Goal: Task Accomplishment & Management: Complete application form

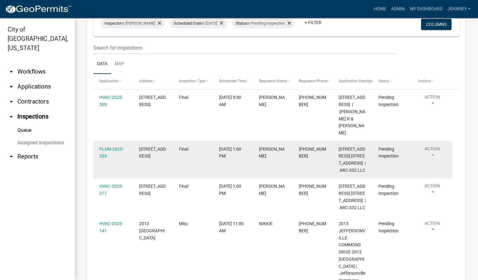
scroll to position [93, 0]
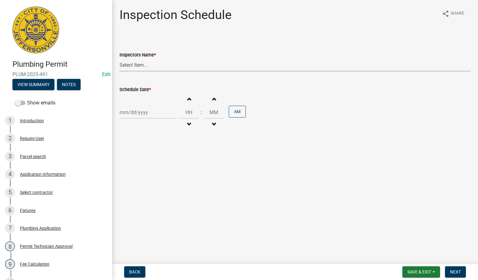
click at [138, 63] on select "Select Item... [PERSON_NAME] ([PERSON_NAME]) [PERSON_NAME] ([PERSON_NAME]) mkru…" at bounding box center [295, 65] width 351 height 13
select select "13c97fbc-c819-4cee-844a-0db3d3c4db95"
click at [120, 59] on select "Select Item... jramsey (Jeremy Ramsey) MaryFrey (Mary Frey) mkruer (Mike Kruer)…" at bounding box center [295, 65] width 351 height 13
click at [137, 112] on div at bounding box center [148, 112] width 57 height 13
select select "9"
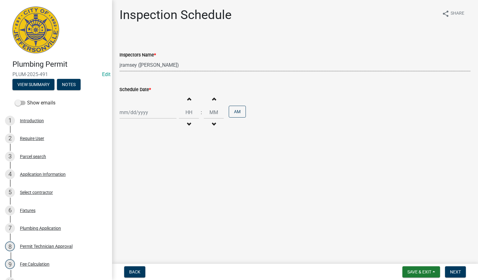
select select "2025"
click at [167, 146] on div "5" at bounding box center [166, 146] width 10 height 10
type input "[DATE]"
click at [462, 272] on button "Next" at bounding box center [455, 271] width 21 height 11
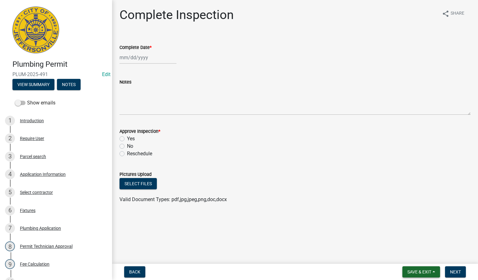
click at [414, 270] on span "Save & Exit" at bounding box center [420, 271] width 24 height 5
click at [412, 250] on button "Save & Exit" at bounding box center [416, 255] width 50 height 15
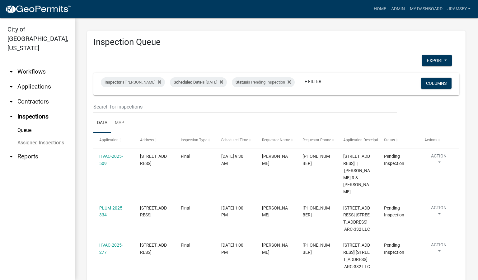
scroll to position [47, 0]
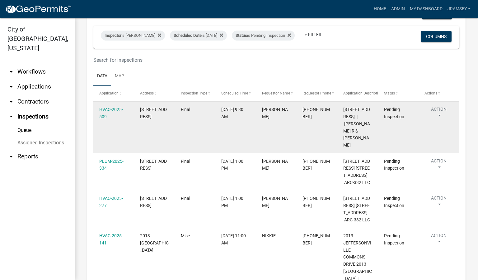
click at [236, 145] on datatable-body-cell "[DATE] 9:30 AM" at bounding box center [236, 127] width 41 height 51
click at [110, 112] on link "HVAC-2025-509" at bounding box center [111, 113] width 24 height 12
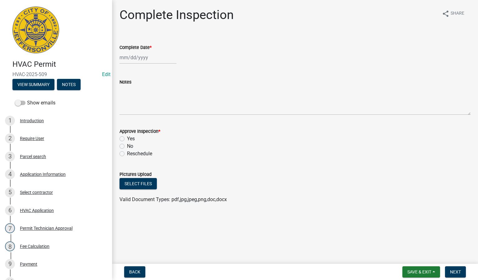
click at [129, 56] on div at bounding box center [148, 57] width 57 height 13
select select "9"
select select "2025"
click at [165, 90] on div "5" at bounding box center [166, 91] width 10 height 10
type input "[DATE]"
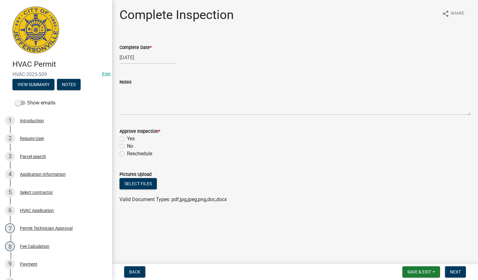
click at [127, 137] on label "Yes" at bounding box center [131, 138] width 8 height 7
click at [127, 137] on input "Yes" at bounding box center [129, 137] width 4 height 4
radio input "true"
click at [452, 270] on span "Next" at bounding box center [455, 271] width 11 height 5
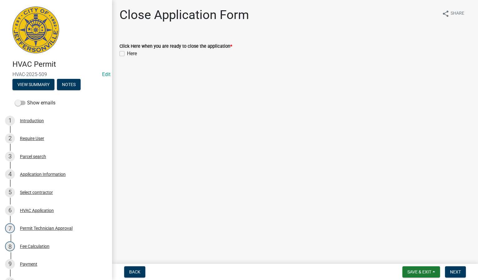
click at [127, 54] on label "Here" at bounding box center [132, 53] width 10 height 7
click at [127, 54] on input "Here" at bounding box center [129, 52] width 4 height 4
checkbox input "true"
click at [457, 272] on span "Next" at bounding box center [455, 271] width 11 height 5
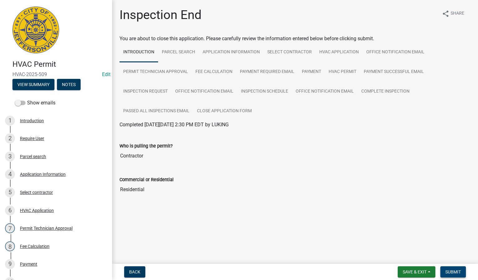
click at [451, 273] on span "Submit" at bounding box center [454, 271] width 16 height 5
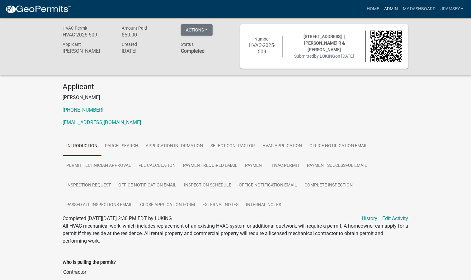
click at [387, 9] on link "Admin" at bounding box center [391, 9] width 19 height 12
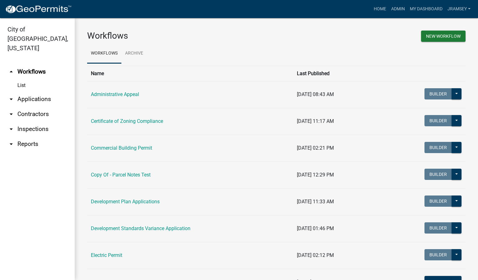
click at [39, 122] on link "arrow_drop_down Inspections" at bounding box center [37, 128] width 75 height 15
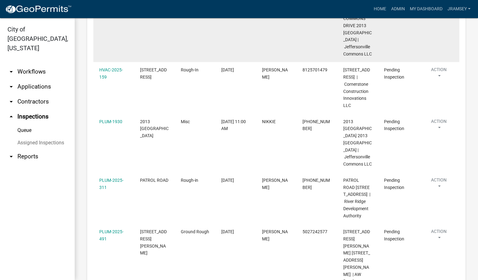
scroll to position [280, 0]
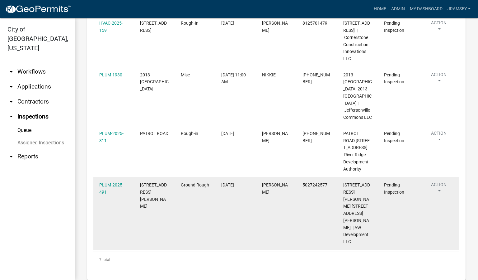
click at [439, 197] on button "Action" at bounding box center [439, 189] width 29 height 16
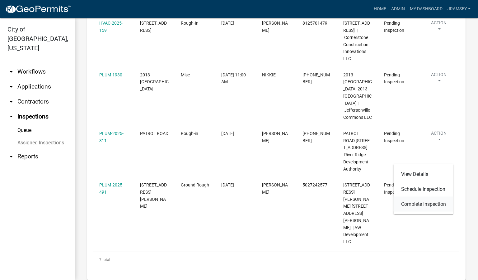
click at [419, 203] on link "Complete Inspection" at bounding box center [424, 204] width 60 height 15
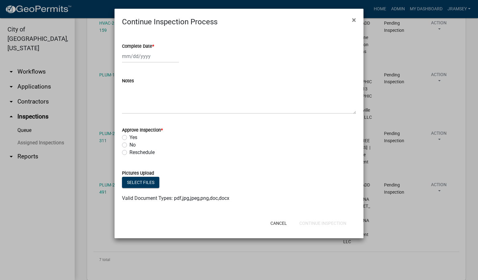
click at [134, 54] on div at bounding box center [150, 56] width 57 height 13
select select "9"
select select "2025"
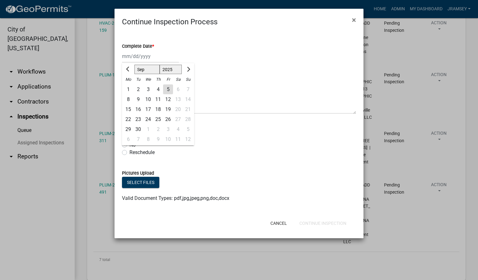
click at [168, 92] on div "5" at bounding box center [168, 89] width 10 height 10
type input "[DATE]"
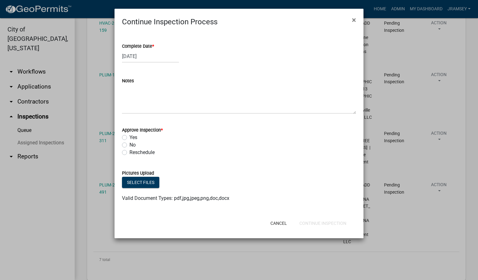
click at [130, 138] on label "Yes" at bounding box center [134, 137] width 8 height 7
click at [130, 138] on input "Yes" at bounding box center [132, 136] width 4 height 4
radio input "true"
click at [321, 220] on button "Continue Inspection" at bounding box center [323, 222] width 57 height 11
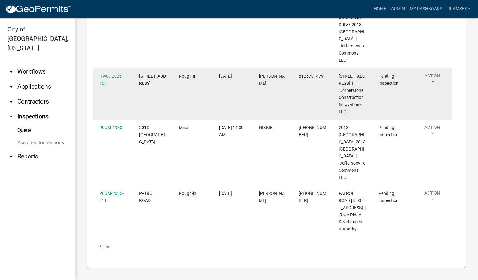
scroll to position [234, 0]
click at [112, 87] on link "HVAC-2025-159" at bounding box center [111, 80] width 24 height 12
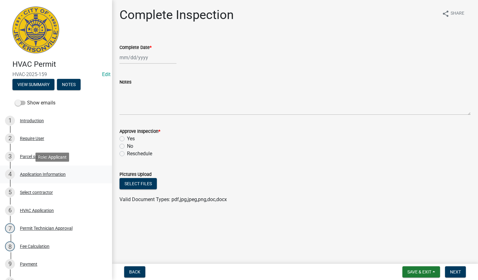
click at [53, 171] on div "4 Application Information" at bounding box center [53, 174] width 97 height 10
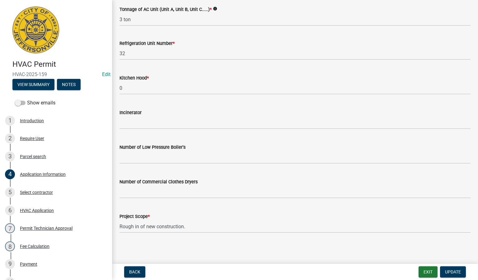
scroll to position [421, 0]
click at [424, 267] on button "Exit" at bounding box center [428, 271] width 19 height 11
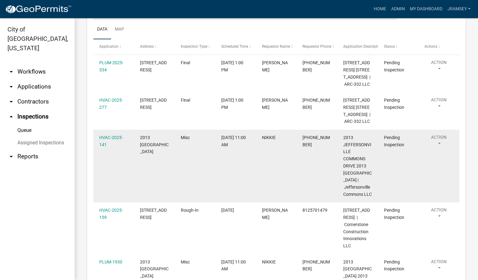
scroll to position [140, 0]
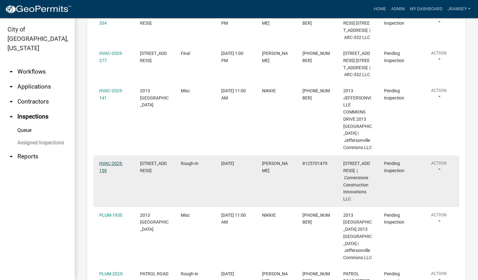
click at [114, 170] on link "HVAC-2025-159" at bounding box center [111, 167] width 24 height 12
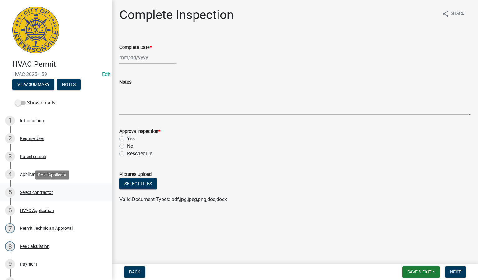
click at [33, 193] on div "Select contractor" at bounding box center [36, 192] width 33 height 4
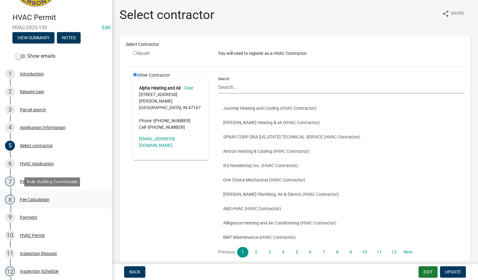
scroll to position [93, 0]
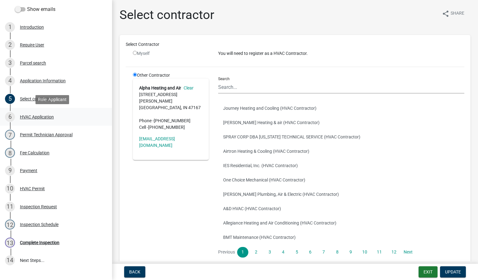
click at [35, 117] on div "HVAC Application" at bounding box center [37, 117] width 34 height 4
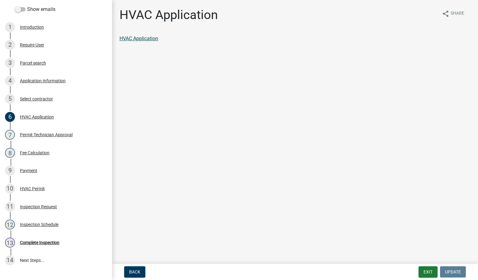
click at [146, 37] on link "HVAC Application" at bounding box center [139, 39] width 39 height 6
click at [39, 82] on div "Application Information" at bounding box center [43, 81] width 46 height 4
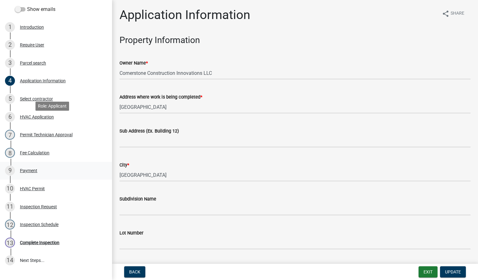
scroll to position [140, 0]
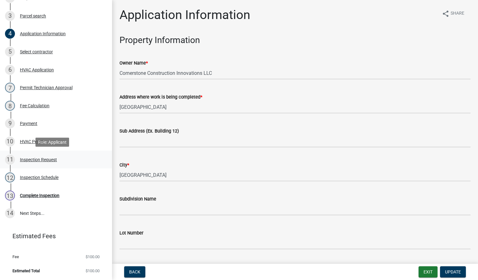
click at [36, 161] on div "Inspection Request" at bounding box center [38, 159] width 37 height 4
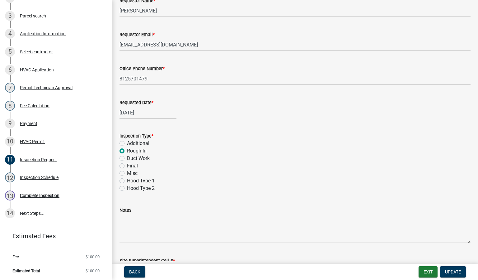
scroll to position [92, 0]
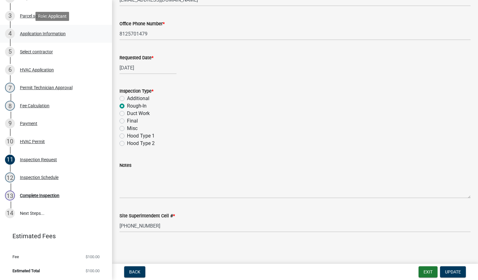
click at [44, 36] on div "Application Information" at bounding box center [43, 33] width 46 height 4
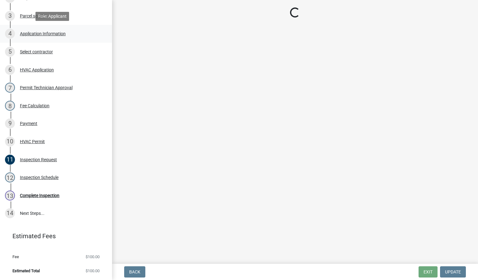
scroll to position [0, 0]
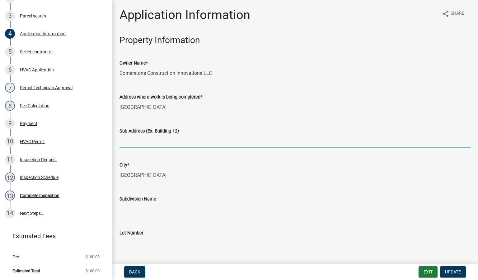
click at [151, 146] on input "Sub Address (Ex. Building 12)" at bounding box center [295, 141] width 351 height 13
type input "scott street lot 3"
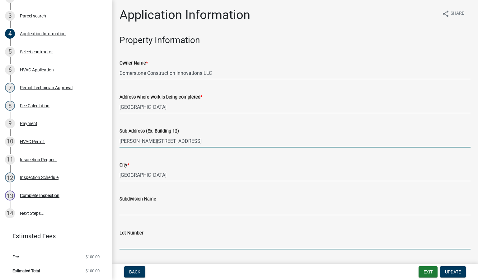
click at [141, 243] on input "Lot Number" at bounding box center [295, 242] width 351 height 13
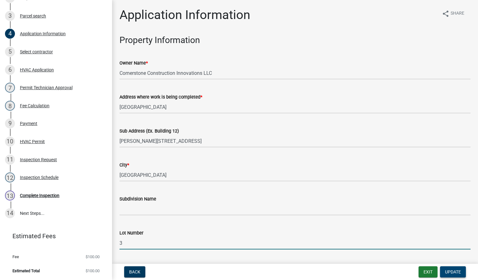
type input "3"
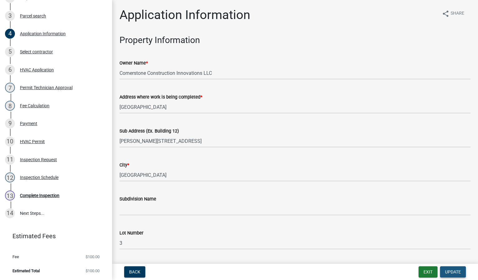
click at [455, 272] on span "Update" at bounding box center [453, 271] width 16 height 5
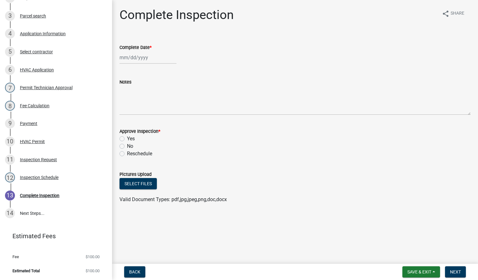
click at [135, 59] on div at bounding box center [148, 57] width 57 height 13
select select "9"
select select "2025"
click at [167, 91] on div "5" at bounding box center [166, 91] width 10 height 10
type input "[DATE]"
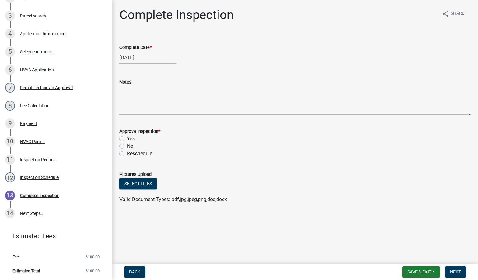
click at [127, 140] on label "Yes" at bounding box center [131, 138] width 8 height 7
click at [127, 139] on input "Yes" at bounding box center [129, 137] width 4 height 4
radio input "true"
click at [461, 271] on span "Next" at bounding box center [455, 271] width 11 height 5
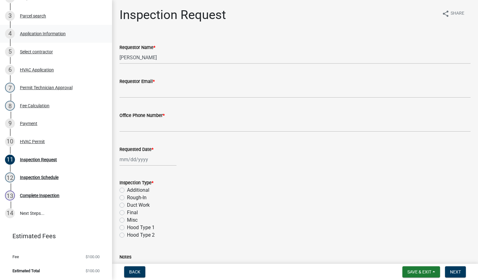
click at [40, 33] on div "Application Information" at bounding box center [43, 33] width 46 height 4
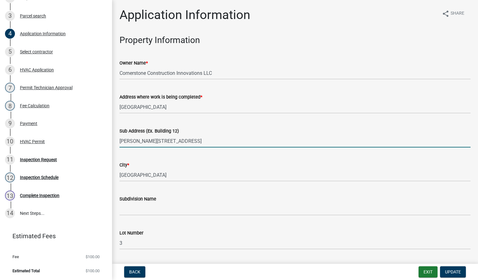
click at [120, 140] on input "scott street lot 3" at bounding box center [295, 141] width 351 height 13
type input "1618 scott street lot 3"
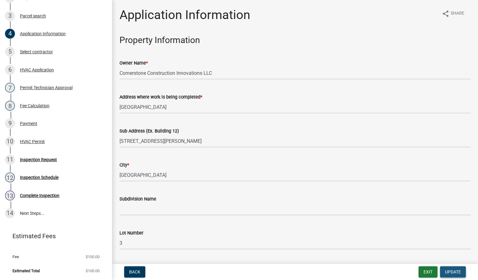
click at [450, 271] on span "Update" at bounding box center [453, 271] width 16 height 5
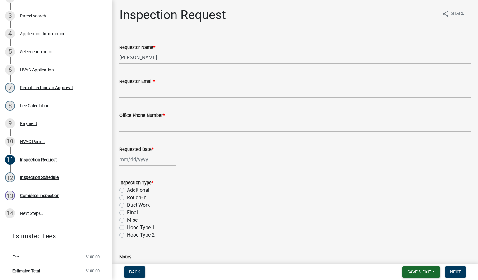
click at [420, 270] on span "Save & Exit" at bounding box center [420, 271] width 24 height 5
click at [413, 257] on button "Save & Exit" at bounding box center [416, 255] width 50 height 15
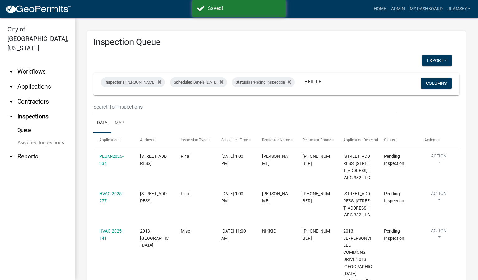
click at [36, 64] on link "arrow_drop_down Workflows" at bounding box center [37, 71] width 75 height 15
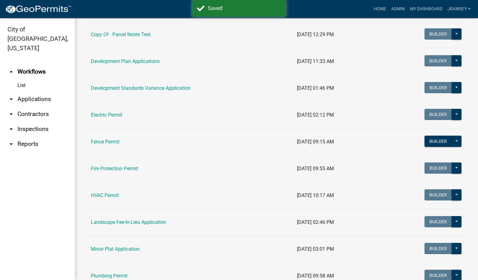
scroll to position [234, 0]
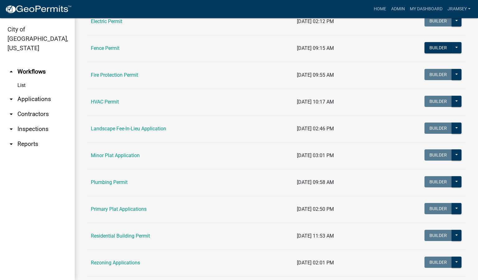
click at [112, 179] on td "Plumbing Permit" at bounding box center [190, 182] width 206 height 27
click at [111, 183] on link "Plumbing Permit" at bounding box center [109, 182] width 37 height 6
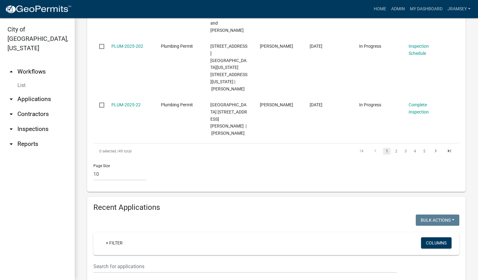
scroll to position [607, 0]
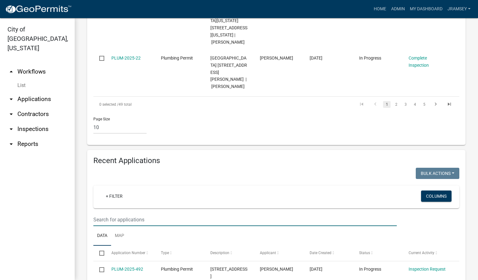
click at [126, 213] on input "text" at bounding box center [245, 219] width 304 height 13
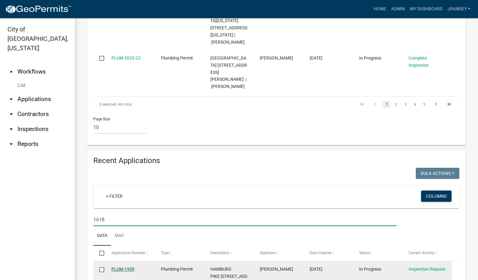
type input "1618"
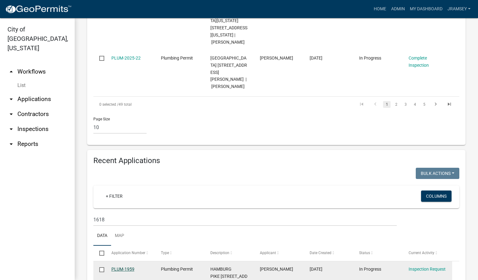
click at [126, 266] on link "PLUM-1959" at bounding box center [123, 268] width 23 height 5
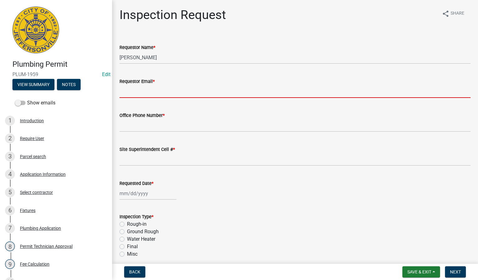
click at [141, 85] on input "Requestor Email *" at bounding box center [295, 91] width 351 height 13
type input "rjeremyl@aol.com"
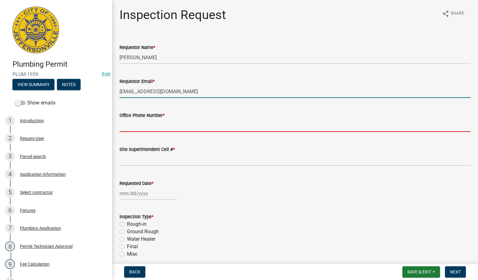
click at [142, 125] on input "Office Phone Number *" at bounding box center [295, 125] width 351 height 13
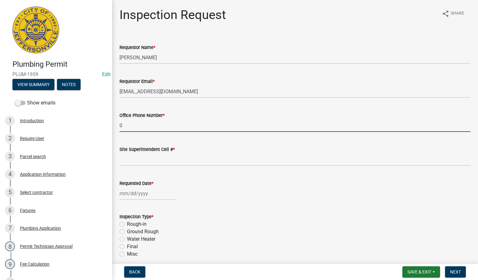
type input "0000000000"
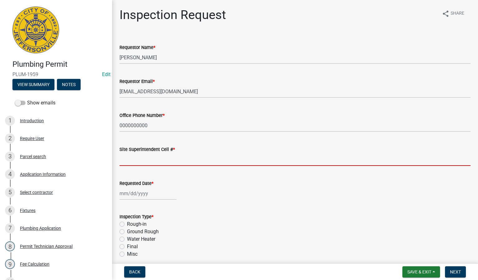
click at [158, 157] on input "Site Superintendent Cell # *" at bounding box center [295, 159] width 351 height 13
type input "SAME"
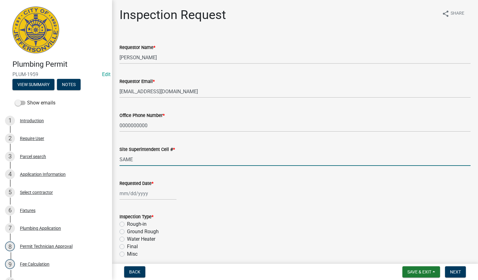
click at [148, 195] on div at bounding box center [148, 193] width 57 height 13
select select "9"
select select "2025"
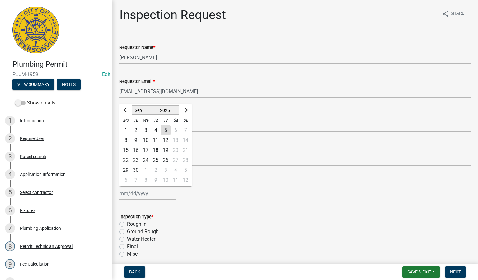
click at [167, 129] on div "5" at bounding box center [166, 130] width 10 height 10
type input "[DATE]"
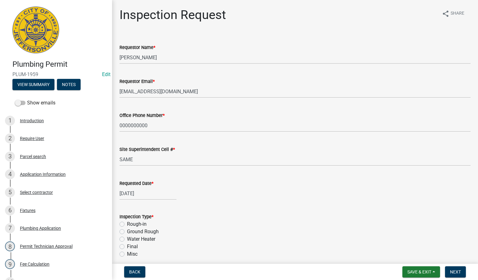
scroll to position [77, 0]
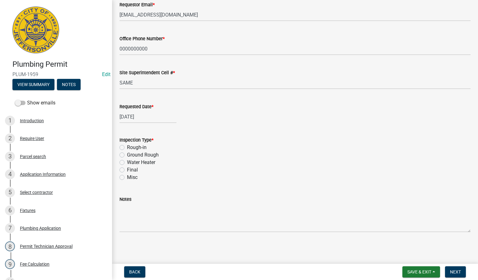
click at [127, 146] on label "Rough-in" at bounding box center [137, 147] width 20 height 7
click at [127, 146] on input "Rough-in" at bounding box center [129, 146] width 4 height 4
radio input "true"
click at [456, 276] on button "Next" at bounding box center [455, 271] width 21 height 11
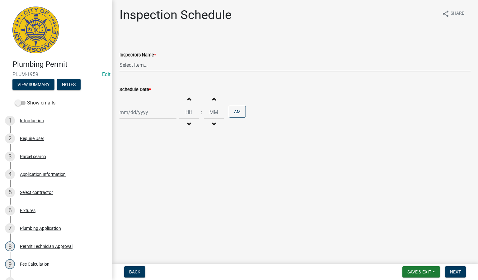
click at [135, 62] on select "Select Item... jramsey (Jeremy Ramsey) MaryFrey (Mary Frey) mkruer (Mike Kruer)…" at bounding box center [295, 65] width 351 height 13
select select "13c97fbc-c819-4cee-844a-0db3d3c4db95"
click at [120, 59] on select "Select Item... jramsey (Jeremy Ramsey) MaryFrey (Mary Frey) mkruer (Mike Kruer)…" at bounding box center [295, 65] width 351 height 13
click at [133, 112] on div at bounding box center [148, 112] width 57 height 13
select select "9"
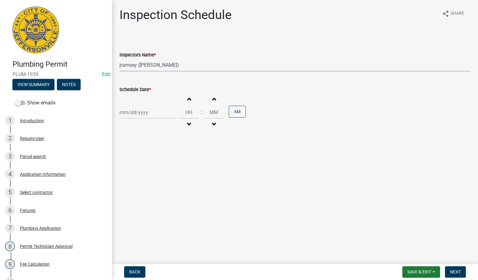
select select "2025"
click at [167, 145] on div "5" at bounding box center [166, 146] width 10 height 10
type input "[DATE]"
click at [453, 271] on span "Next" at bounding box center [455, 271] width 11 height 5
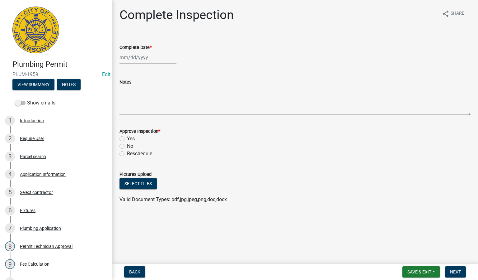
select select "9"
select select "2025"
click at [134, 58] on div "Jan Feb Mar Apr May Jun Jul Aug Sep Oct Nov Dec 1525 1526 1527 1528 1529 1530 1…" at bounding box center [148, 57] width 57 height 13
click at [165, 90] on div "5" at bounding box center [166, 91] width 10 height 10
type input "[DATE]"
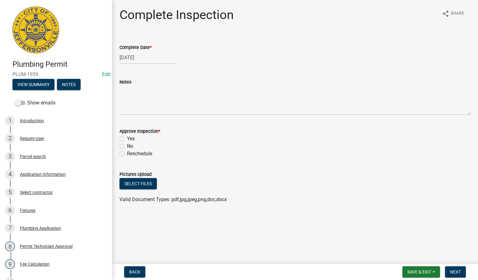
click at [127, 139] on label "Yes" at bounding box center [131, 138] width 8 height 7
click at [127, 139] on input "Yes" at bounding box center [129, 137] width 4 height 4
radio input "true"
click at [452, 268] on button "Next" at bounding box center [455, 271] width 21 height 11
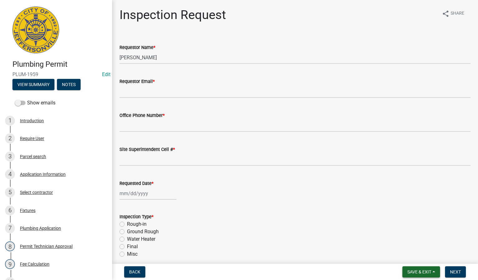
click at [417, 271] on span "Save & Exit" at bounding box center [420, 271] width 24 height 5
click at [409, 253] on button "Save & Exit" at bounding box center [416, 255] width 50 height 15
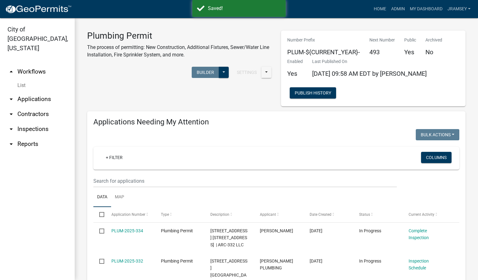
click at [32, 122] on link "arrow_drop_down Inspections" at bounding box center [37, 128] width 75 height 15
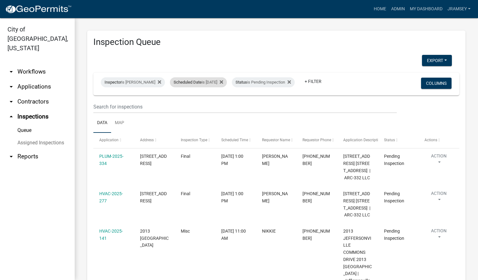
click at [214, 77] on div "Scheduled Date is 09/05/2025" at bounding box center [198, 82] width 57 height 10
click at [225, 104] on input "2025-09-05" at bounding box center [204, 100] width 44 height 13
type input "2025-09-08"
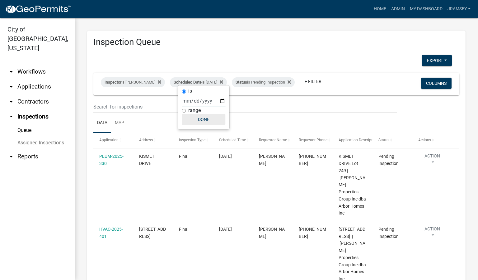
click at [208, 120] on button "Done" at bounding box center [204, 119] width 44 height 11
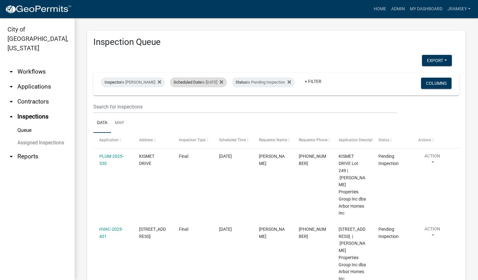
click at [212, 79] on div "Scheduled Date is 09/08/2025" at bounding box center [198, 82] width 57 height 10
click at [224, 98] on input "2025-09-08" at bounding box center [204, 100] width 44 height 13
type input "2025-09-05"
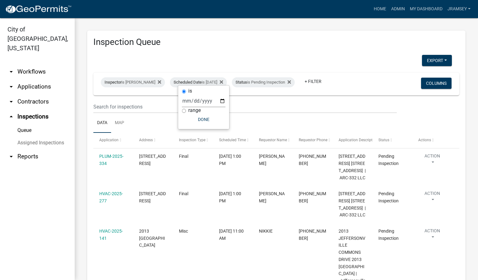
click at [211, 130] on ul "Data Map" at bounding box center [276, 123] width 366 height 20
click at [210, 123] on ul "Data Map" at bounding box center [276, 123] width 366 height 20
click at [135, 78] on div "Inspector is Jeremy Ramsey" at bounding box center [133, 82] width 64 height 10
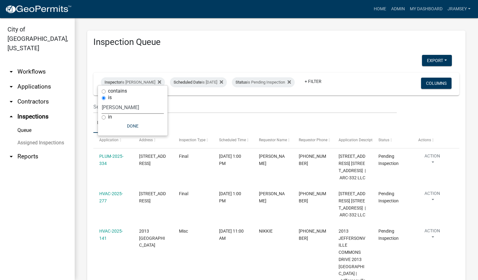
click at [128, 107] on select "Select an option None Shawn Jeremy Ramsey Mary Frey Chad Reischl Mike Kruer Har…" at bounding box center [133, 107] width 62 height 13
select select "fdb3bcc6-ce93-4663-8a18-5c08884dd177"
click at [102, 101] on select "Select an option None Shawn Jeremy Ramsey Mary Frey Chad Reischl Mike Kruer Har…" at bounding box center [133, 107] width 62 height 13
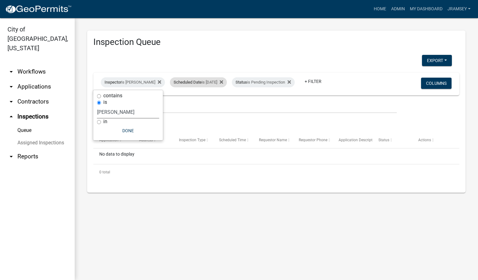
click at [210, 78] on div "Scheduled Date is 09/05/2025" at bounding box center [198, 82] width 57 height 10
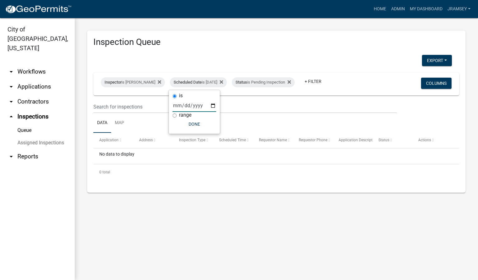
click at [213, 106] on input "2025-09-05" at bounding box center [195, 105] width 44 height 13
type input "2025-09-08"
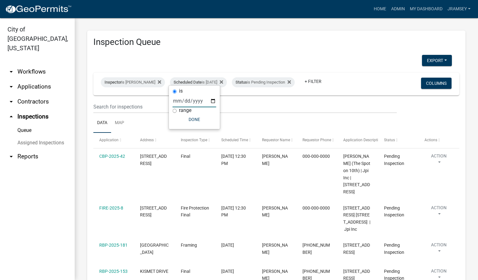
click at [195, 126] on div "is 2025-09-08 range Done" at bounding box center [194, 107] width 51 height 44
click at [194, 120] on button "Done" at bounding box center [195, 119] width 44 height 11
click at [136, 80] on div "Inspector is Mike Kruer" at bounding box center [133, 82] width 64 height 10
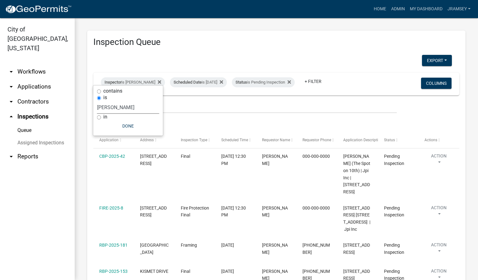
click at [115, 105] on select "Select an option None Shawn Jeremy Ramsey Mary Frey Chad Reischl Mike Kruer Har…" at bounding box center [128, 107] width 62 height 13
select select "13c97fbc-c819-4cee-844a-0db3d3c4db95"
click at [102, 101] on select "Select an option None Shawn Jeremy Ramsey Mary Frey Chad Reischl Mike Kruer Har…" at bounding box center [128, 107] width 62 height 13
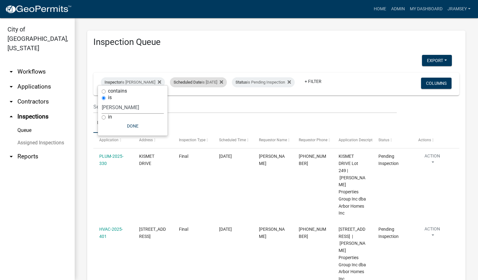
click at [206, 79] on div "Scheduled Date is 09/08/2025" at bounding box center [198, 82] width 57 height 10
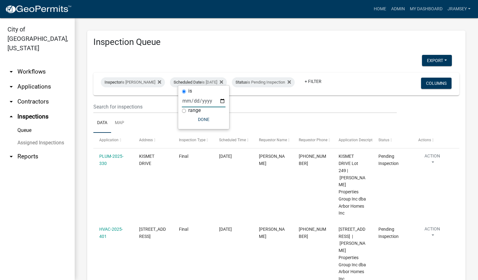
click at [222, 102] on input "2025-09-08" at bounding box center [204, 100] width 44 height 13
type input "2025-09-05"
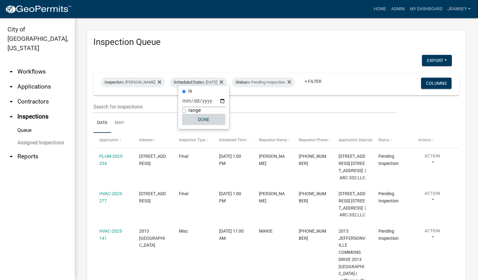
click at [201, 119] on button "Done" at bounding box center [204, 119] width 44 height 11
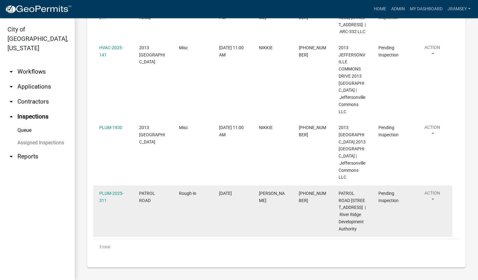
scroll to position [223, 0]
click at [111, 191] on link "PLUM-2025-311" at bounding box center [111, 197] width 24 height 12
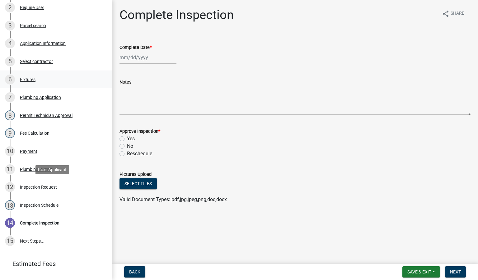
scroll to position [158, 0]
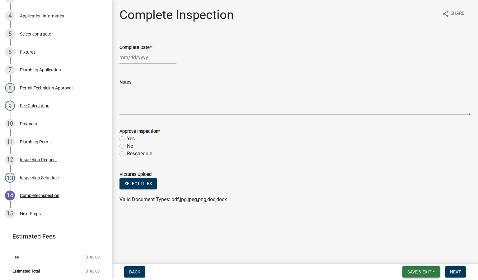
click at [413, 270] on span "Save & Exit" at bounding box center [420, 271] width 24 height 5
click at [417, 255] on button "Save & Exit" at bounding box center [416, 255] width 50 height 15
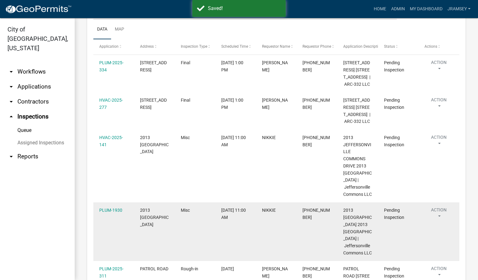
scroll to position [195, 0]
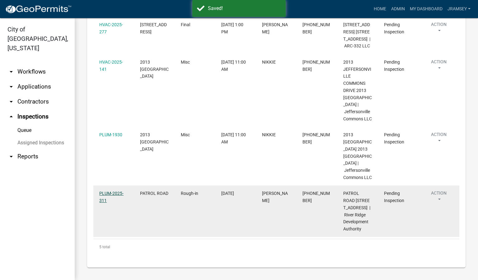
click at [110, 191] on link "PLUM-2025-311" at bounding box center [111, 197] width 24 height 12
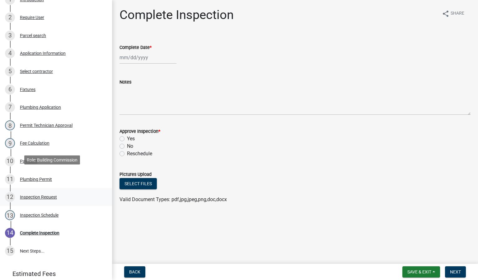
scroll to position [158, 0]
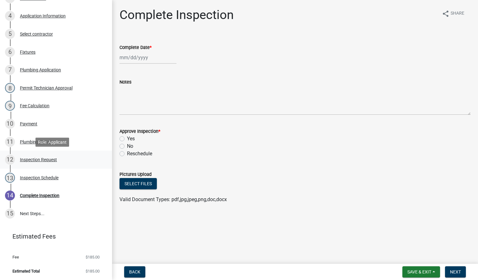
click at [43, 159] on div "Inspection Request" at bounding box center [38, 159] width 37 height 4
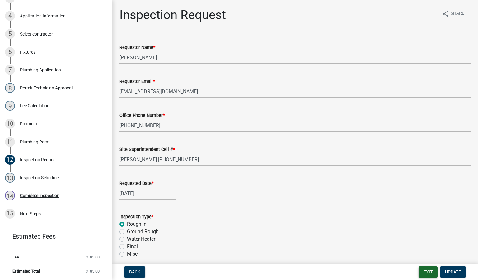
click at [430, 270] on button "Exit" at bounding box center [428, 271] width 19 height 11
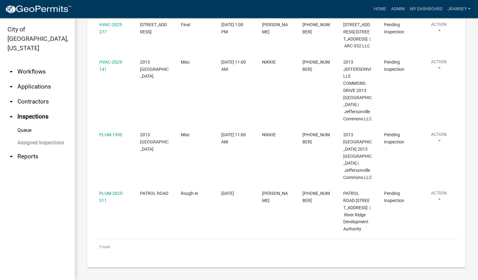
scroll to position [195, 0]
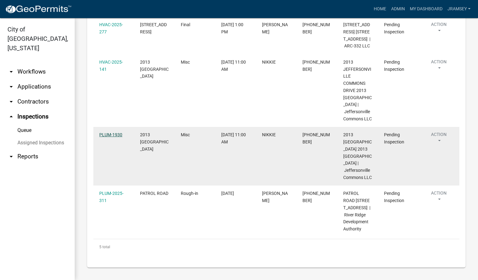
click at [107, 132] on link "PLUM-1930" at bounding box center [110, 134] width 23 height 5
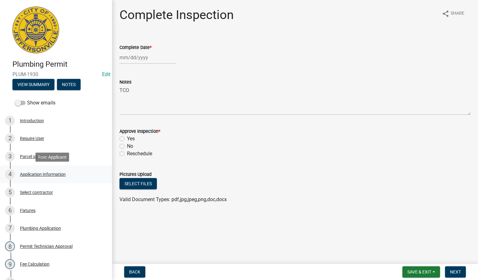
click at [57, 176] on div "Application Information" at bounding box center [43, 174] width 46 height 4
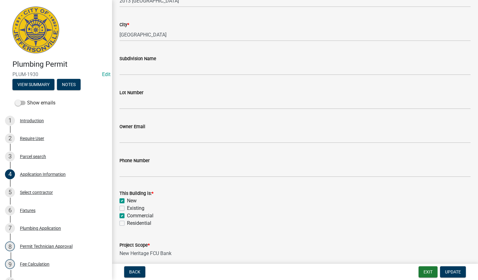
scroll to position [186, 0]
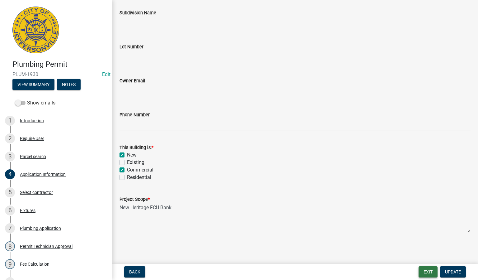
click at [428, 273] on button "Exit" at bounding box center [428, 271] width 19 height 11
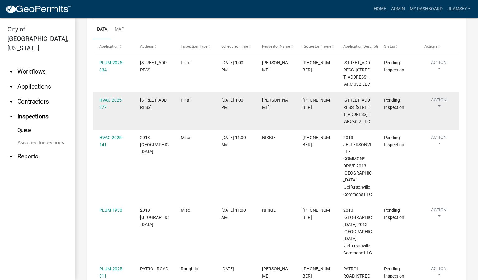
scroll to position [140, 0]
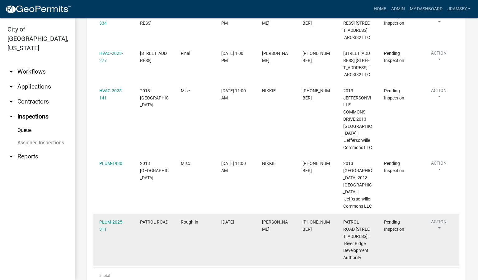
click at [440, 234] on button "Action" at bounding box center [439, 226] width 29 height 16
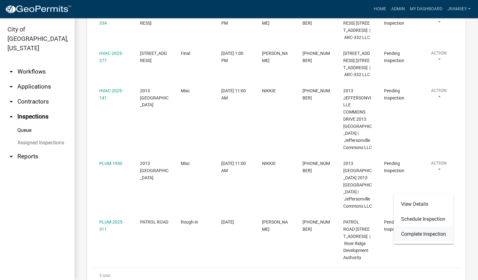
click at [417, 235] on link "Complete Inspection" at bounding box center [424, 233] width 60 height 15
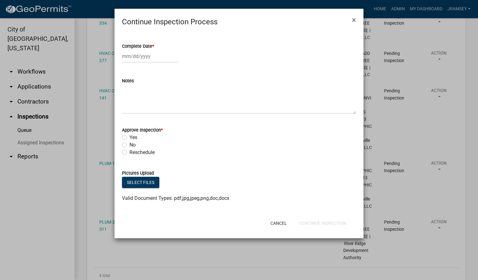
click at [132, 55] on div at bounding box center [150, 56] width 57 height 13
select select "9"
select select "2025"
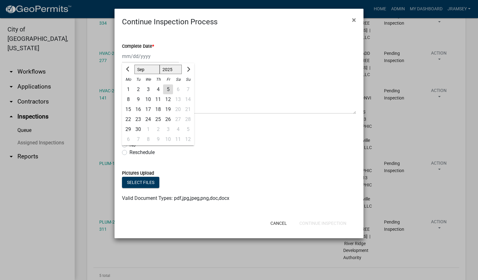
click at [168, 88] on div "5" at bounding box center [168, 89] width 10 height 10
type input "[DATE]"
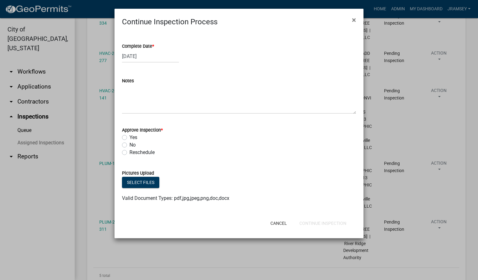
click at [130, 137] on label "Yes" at bounding box center [134, 137] width 8 height 7
click at [130, 137] on input "Yes" at bounding box center [132, 136] width 4 height 4
radio input "true"
click at [313, 221] on button "Continue Inspection" at bounding box center [323, 222] width 57 height 11
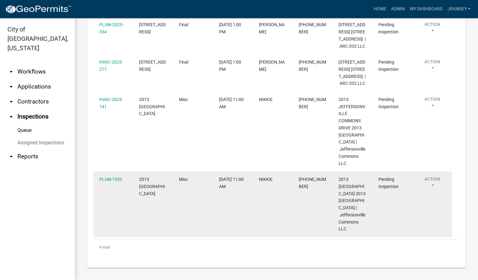
click at [435, 189] on button "Action" at bounding box center [433, 184] width 28 height 16
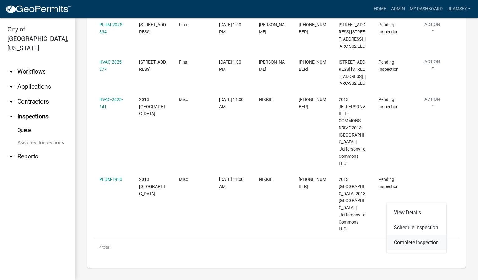
click at [413, 240] on link "Complete Inspection" at bounding box center [417, 242] width 60 height 15
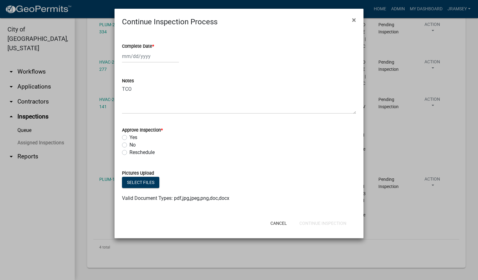
click at [130, 135] on label "Yes" at bounding box center [134, 137] width 8 height 7
click at [130, 135] on input "Yes" at bounding box center [132, 136] width 4 height 4
radio input "true"
click at [138, 57] on div at bounding box center [150, 56] width 57 height 13
select select "9"
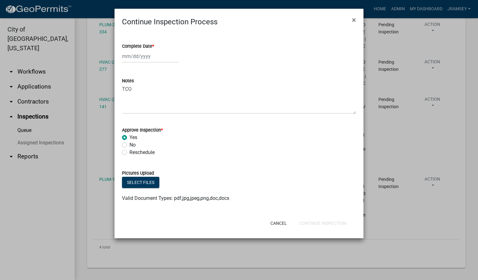
select select "2025"
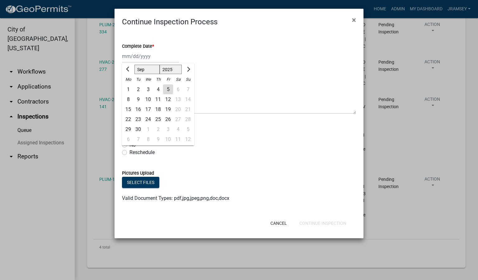
click at [169, 87] on div "5" at bounding box center [168, 89] width 10 height 10
type input "[DATE]"
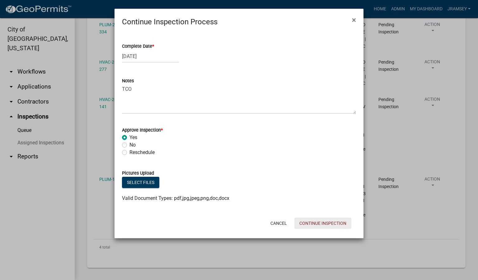
click at [318, 222] on button "Continue Inspection" at bounding box center [323, 222] width 57 height 11
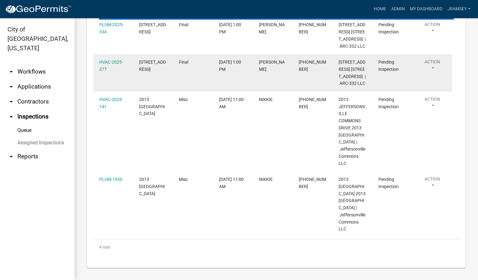
scroll to position [85, 0]
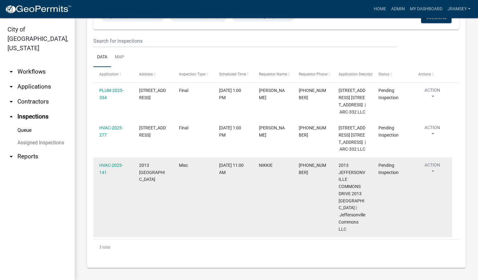
click at [431, 167] on button "Action" at bounding box center [433, 170] width 28 height 16
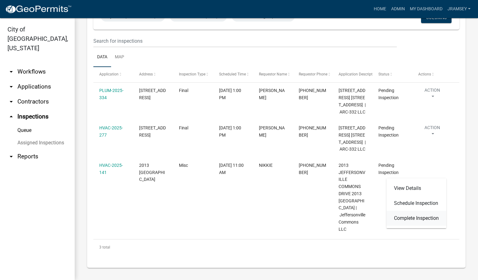
click at [417, 216] on link "Complete Inspection" at bounding box center [417, 218] width 60 height 15
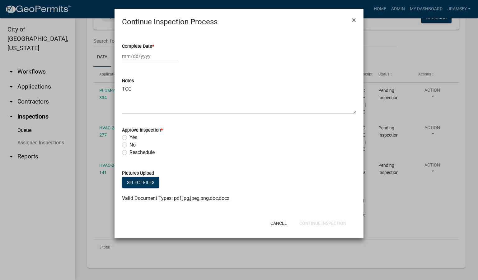
select select "9"
select select "2025"
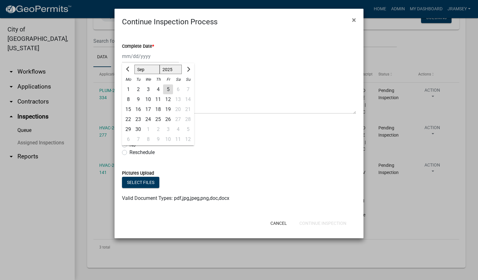
click at [140, 59] on input "Complete Date *" at bounding box center [150, 56] width 57 height 13
click at [170, 87] on div "5" at bounding box center [168, 89] width 10 height 10
type input "[DATE]"
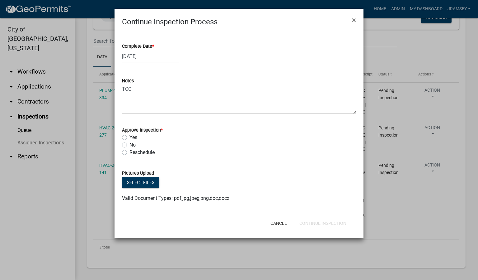
click at [130, 138] on label "Yes" at bounding box center [134, 137] width 8 height 7
click at [130, 138] on input "Yes" at bounding box center [132, 136] width 4 height 4
radio input "true"
drag, startPoint x: 315, startPoint y: 221, endPoint x: 328, endPoint y: 188, distance: 35.1
click at [316, 221] on button "Continue Inspection" at bounding box center [323, 222] width 57 height 11
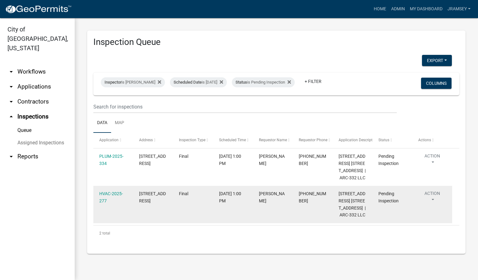
scroll to position [5, 0]
